Goal: Understand process/instructions

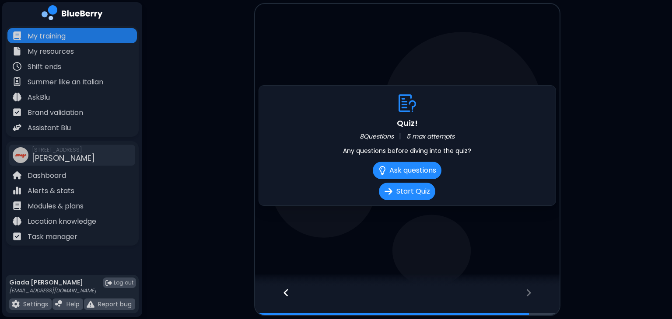
click at [287, 294] on icon at bounding box center [286, 293] width 6 height 10
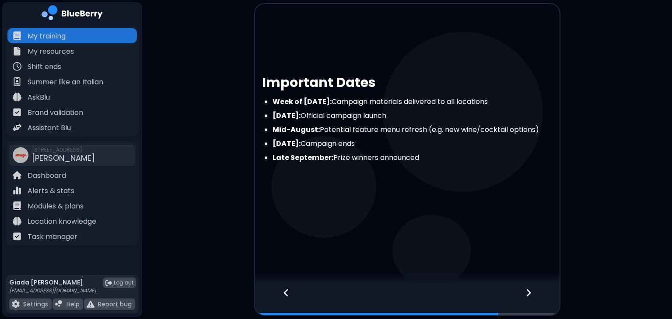
click at [287, 294] on icon at bounding box center [286, 293] width 6 height 10
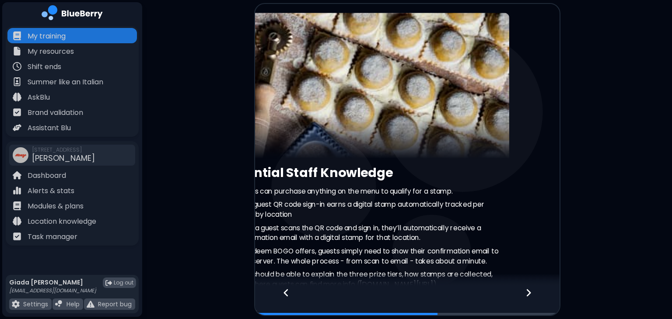
click at [287, 294] on icon at bounding box center [286, 293] width 6 height 10
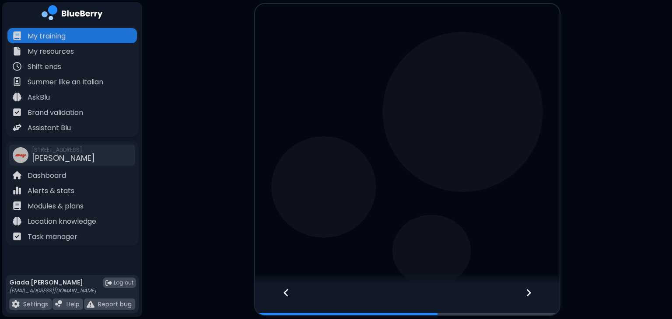
click at [287, 294] on icon at bounding box center [286, 293] width 6 height 10
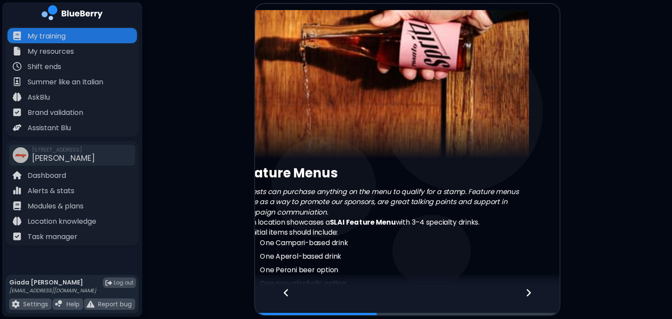
click at [287, 294] on icon at bounding box center [286, 293] width 6 height 10
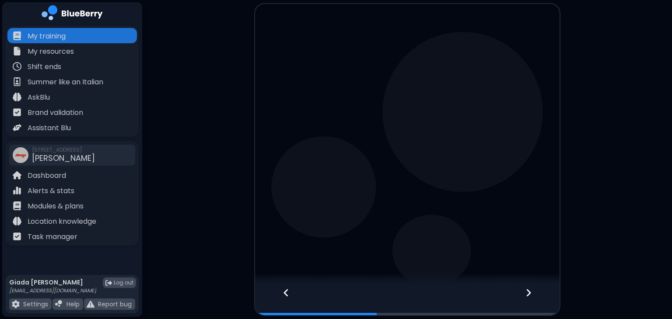
click at [287, 294] on icon at bounding box center [286, 293] width 6 height 10
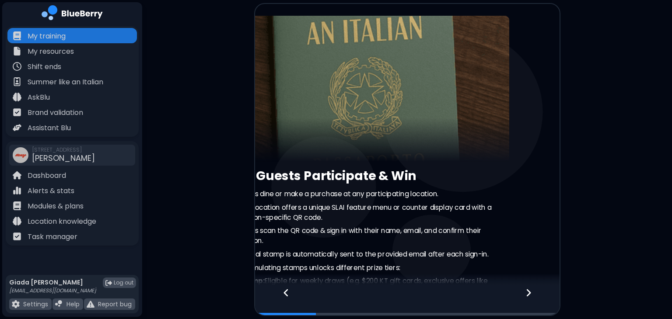
click at [287, 294] on icon at bounding box center [286, 293] width 6 height 10
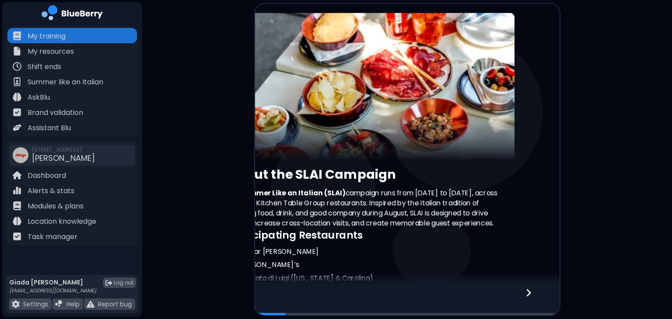
click at [287, 294] on div at bounding box center [407, 301] width 305 height 29
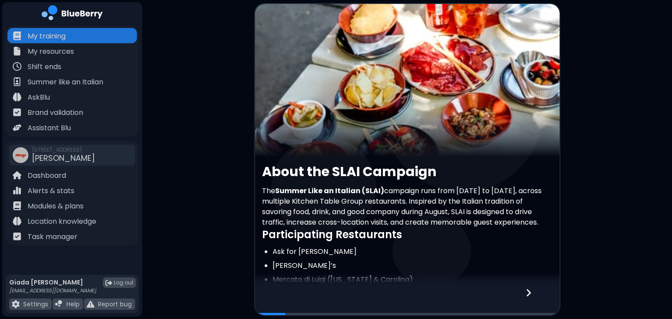
click at [287, 294] on div at bounding box center [407, 301] width 305 height 29
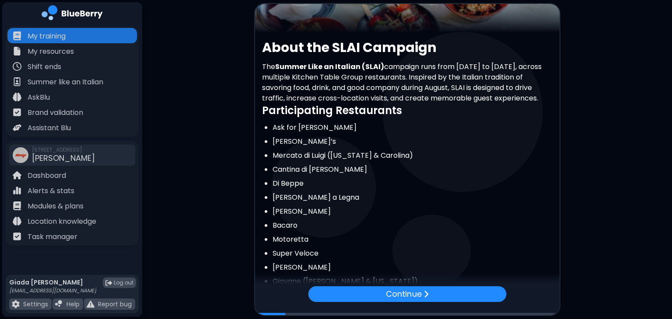
scroll to position [216, 0]
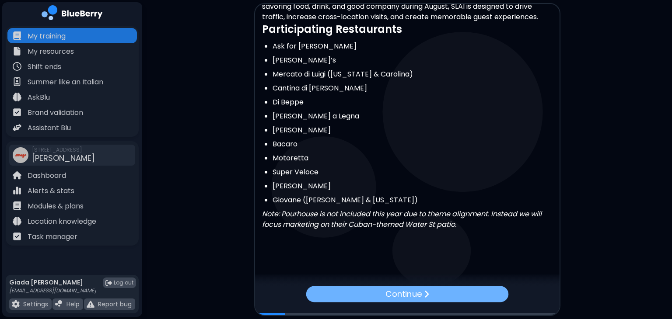
click at [434, 295] on div "Continue" at bounding box center [407, 294] width 203 height 16
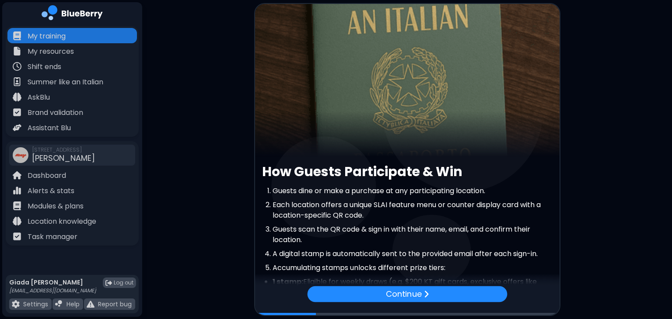
scroll to position [0, 0]
